Goal: Find specific page/section: Find specific page/section

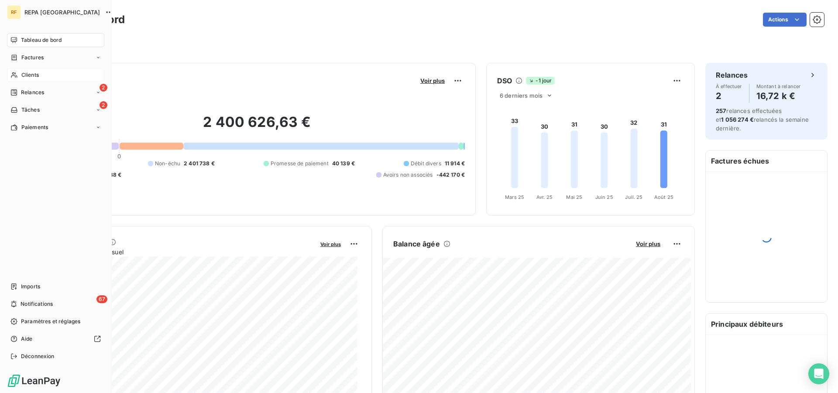
click at [29, 75] on span "Clients" at bounding box center [29, 75] width 17 height 8
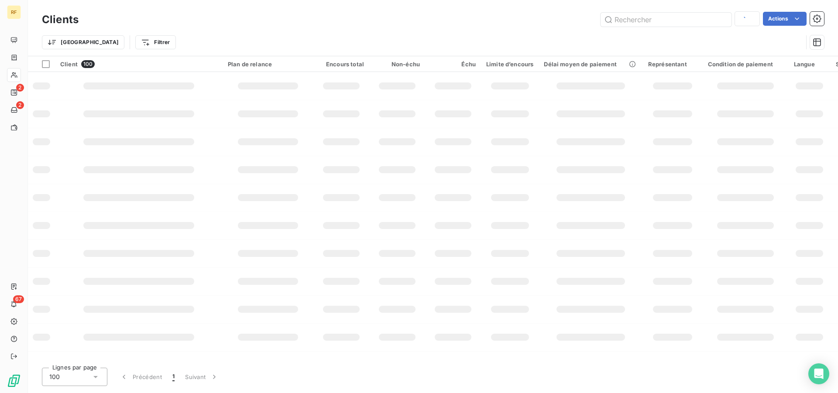
type input "38848"
click at [686, 21] on input "text" at bounding box center [665, 20] width 131 height 14
type input "38848"
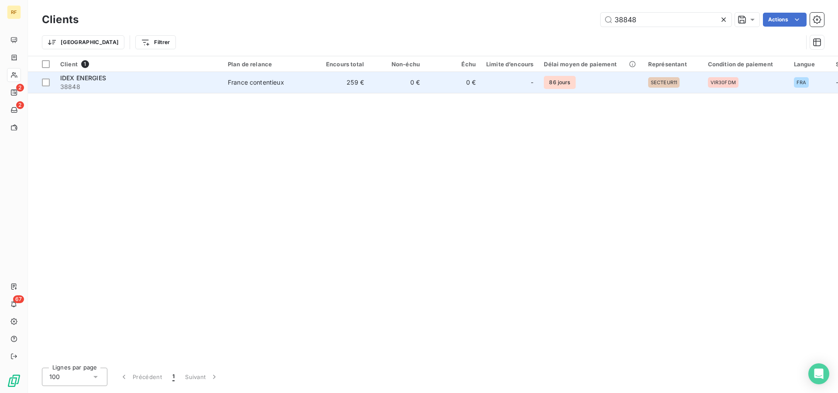
click at [259, 84] on div "France contentieux" at bounding box center [256, 82] width 56 height 9
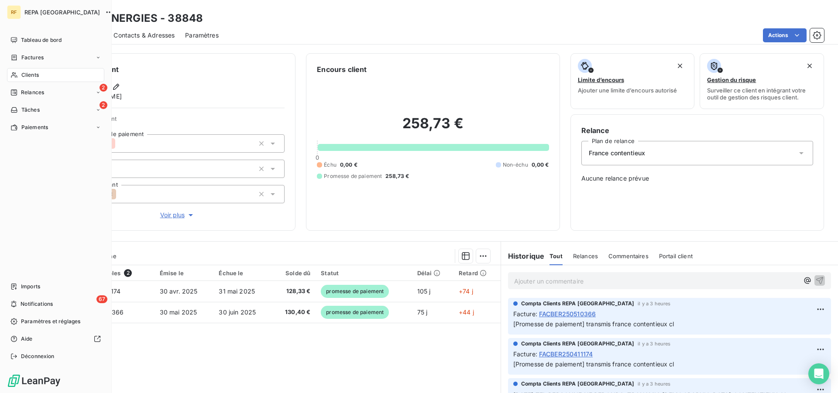
click at [23, 75] on span "Clients" at bounding box center [29, 75] width 17 height 8
